Goal: Task Accomplishment & Management: Complete application form

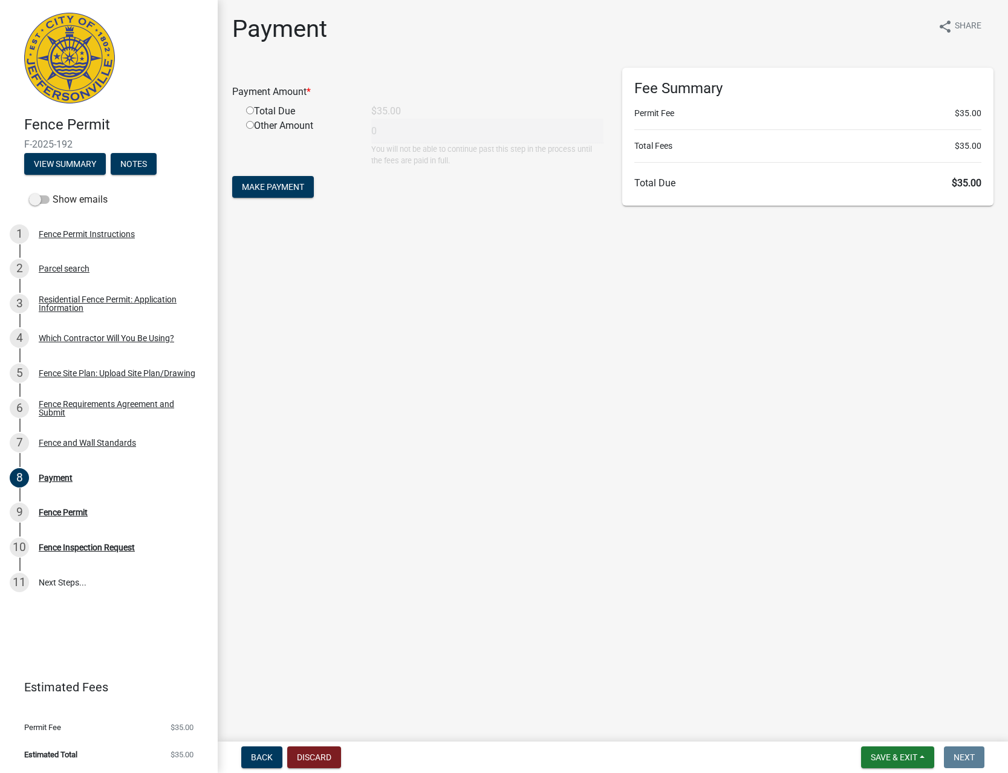
click at [281, 112] on div "Total Due" at bounding box center [299, 111] width 125 height 15
drag, startPoint x: 255, startPoint y: 110, endPoint x: 247, endPoint y: 111, distance: 7.9
click at [253, 110] on div "Total Due" at bounding box center [299, 111] width 125 height 15
click at [245, 111] on div "Total Due" at bounding box center [299, 111] width 125 height 15
click at [249, 109] on input "radio" at bounding box center [250, 110] width 8 height 8
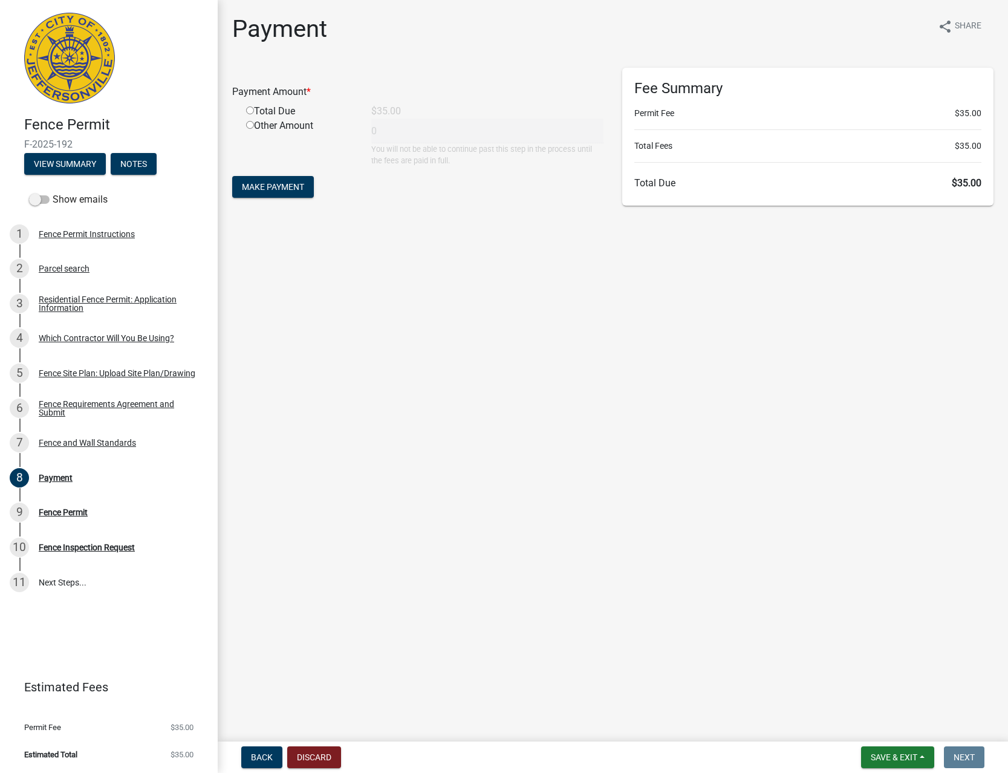
radio input "true"
type input "35"
click at [265, 171] on form "Payment Amount * Total Due $35.00 Other Amount 35 You will not be able to conti…" at bounding box center [418, 134] width 372 height 133
click at [270, 183] on span "Make Payment" at bounding box center [273, 187] width 62 height 10
